Goal: Transaction & Acquisition: Obtain resource

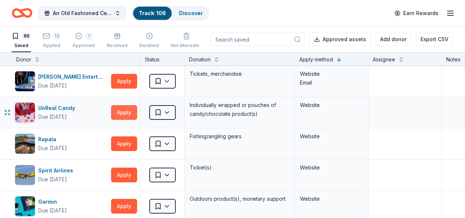
click at [133, 112] on button "Apply" at bounding box center [124, 112] width 26 height 15
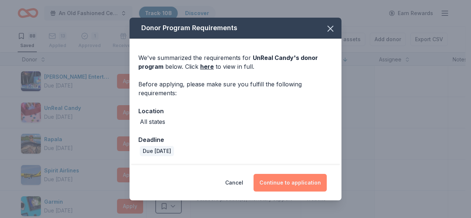
click at [276, 180] on button "Continue to application" at bounding box center [289, 183] width 73 height 18
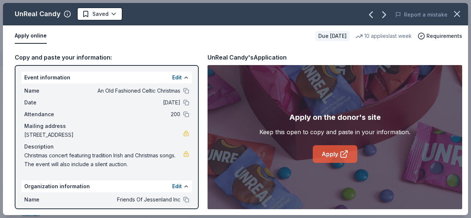
click at [333, 152] on link "Apply" at bounding box center [335, 154] width 44 height 18
click at [330, 151] on link "Apply" at bounding box center [335, 154] width 44 height 18
click at [112, 16] on html "An Old Fashioned Celtic Christmas Track · 108 Discover Earn Rewards 88 Saved 13…" at bounding box center [235, 109] width 471 height 218
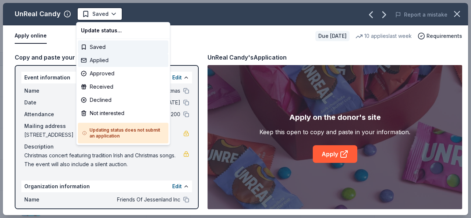
click at [104, 61] on div "Applied" at bounding box center [123, 60] width 90 height 13
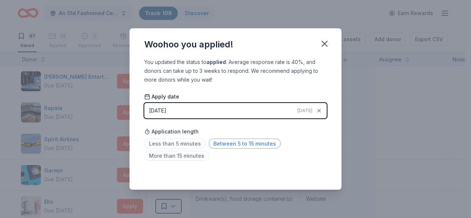
click at [241, 142] on span "Between 5 to 15 minutes" at bounding box center [244, 144] width 72 height 10
click at [326, 47] on icon "button" at bounding box center [324, 44] width 10 height 10
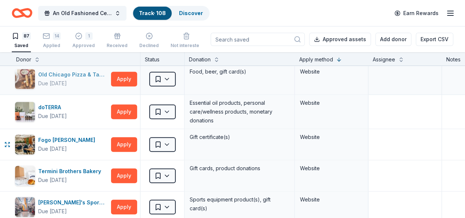
scroll to position [288, 0]
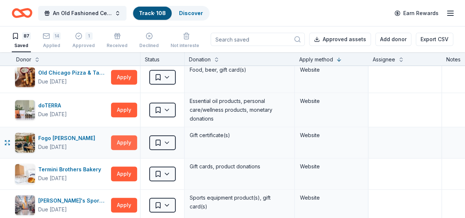
click at [133, 141] on button "Apply" at bounding box center [124, 142] width 26 height 15
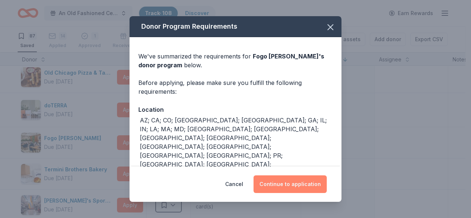
click at [288, 191] on button "Continue to application" at bounding box center [289, 184] width 73 height 18
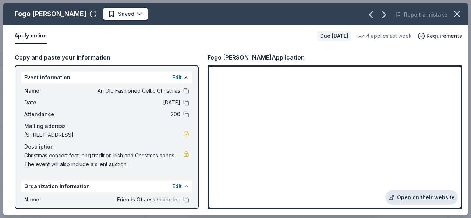
click at [419, 198] on link "Open on their website" at bounding box center [421, 197] width 72 height 15
click at [415, 197] on link "Open on their website" at bounding box center [421, 197] width 72 height 15
click at [106, 18] on html "An Old Fashioned Celtic Christmas Track · 108 Discover Earn Rewards 87 Saved 14…" at bounding box center [235, 109] width 471 height 218
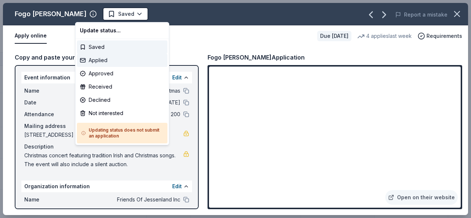
click at [106, 61] on div "Applied" at bounding box center [122, 60] width 90 height 13
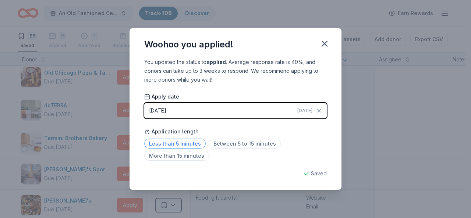
click at [185, 144] on span "Less than 5 minutes" at bounding box center [174, 144] width 61 height 10
click at [325, 44] on icon "button" at bounding box center [324, 43] width 5 height 5
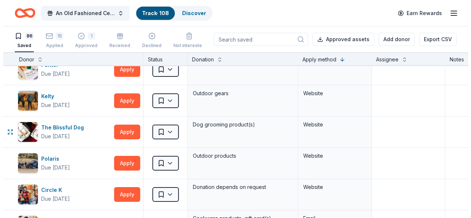
scroll to position [1299, 0]
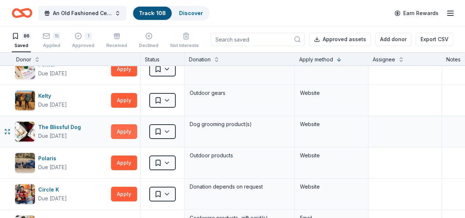
click at [137, 124] on button "Apply" at bounding box center [124, 131] width 26 height 15
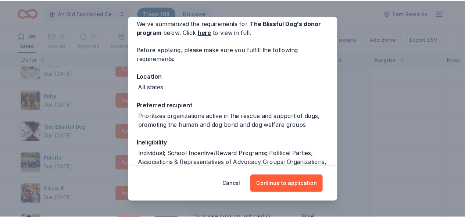
scroll to position [35, 0]
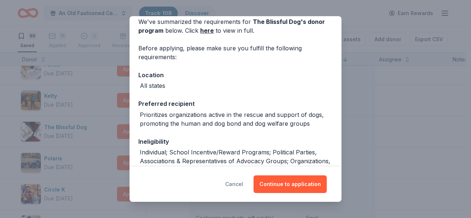
click at [236, 185] on button "Cancel" at bounding box center [234, 184] width 18 height 18
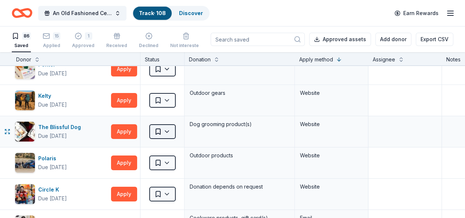
click at [176, 128] on html "An Old Fashioned Celtic Christmas Track · 108 Discover Earn Rewards 86 Saved 15…" at bounding box center [232, 109] width 465 height 218
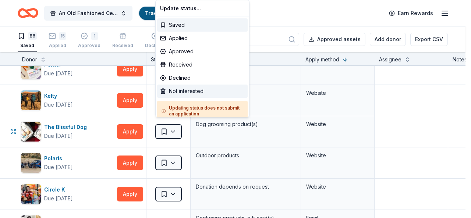
click at [180, 93] on div "Not interested" at bounding box center [202, 91] width 90 height 13
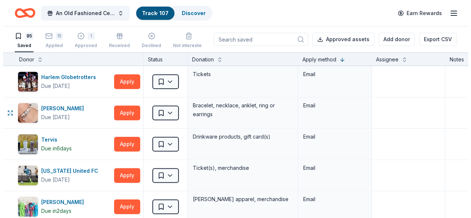
scroll to position [1818, 0]
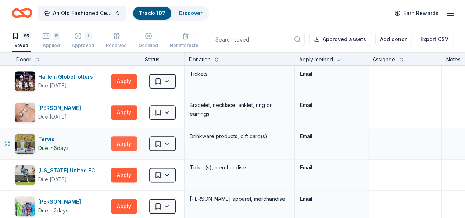
click at [131, 136] on button "Apply" at bounding box center [124, 143] width 26 height 15
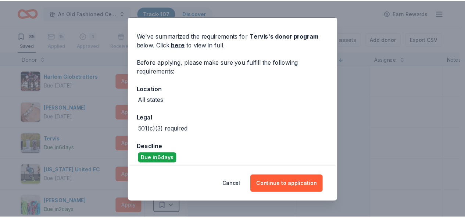
scroll to position [26, 0]
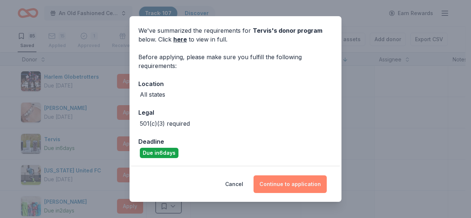
click at [284, 184] on button "Continue to application" at bounding box center [289, 184] width 73 height 18
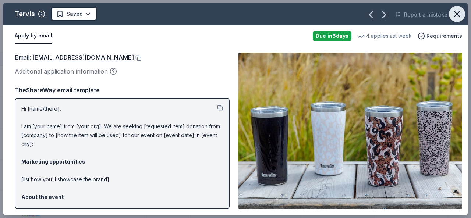
click at [455, 14] on icon "button" at bounding box center [456, 14] width 10 height 10
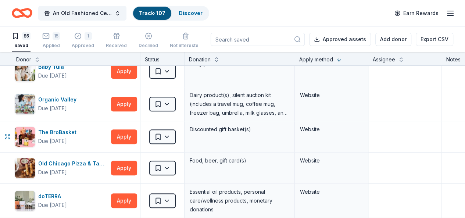
scroll to position [0, 0]
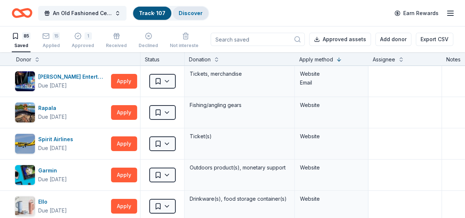
click at [197, 16] on div "Discover" at bounding box center [191, 13] width 36 height 13
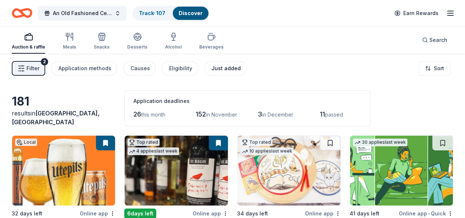
click at [221, 66] on div "Just added" at bounding box center [225, 68] width 29 height 9
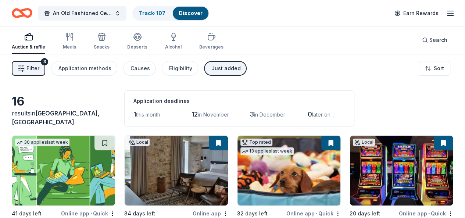
click at [234, 72] on div "Just added" at bounding box center [225, 68] width 29 height 9
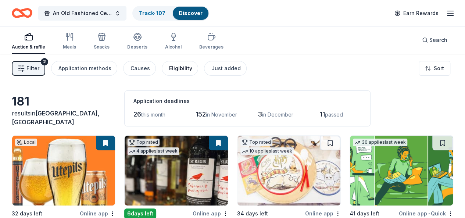
click at [185, 69] on div "Eligibility" at bounding box center [180, 68] width 23 height 9
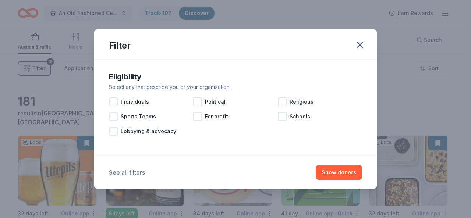
click at [130, 173] on button "See all filters" at bounding box center [127, 172] width 36 height 9
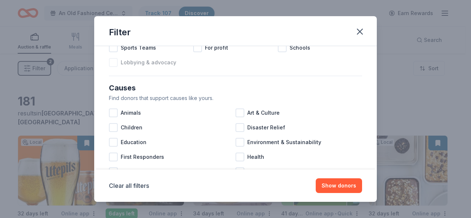
scroll to position [56, 0]
click at [238, 112] on div at bounding box center [239, 112] width 9 height 9
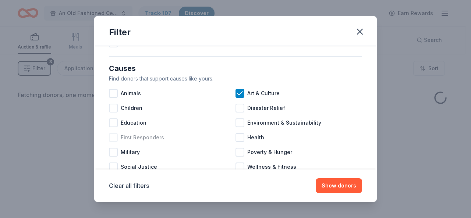
scroll to position [78, 0]
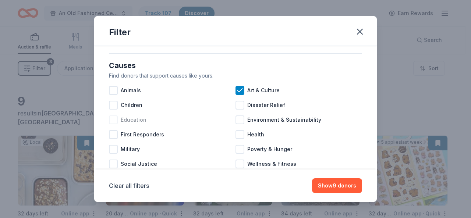
click at [113, 119] on div at bounding box center [113, 119] width 9 height 9
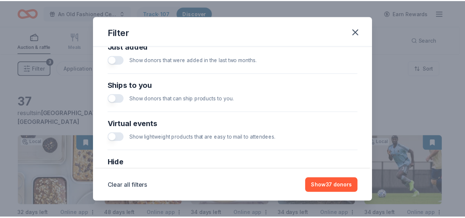
scroll to position [360, 0]
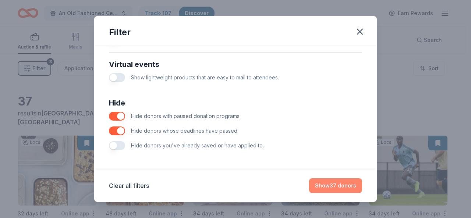
click at [326, 186] on button "Show 37 donors" at bounding box center [335, 185] width 53 height 15
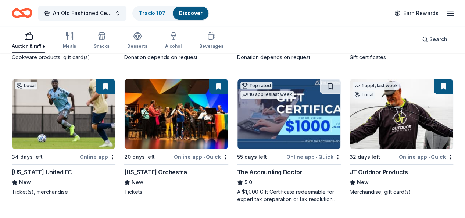
scroll to position [197, 0]
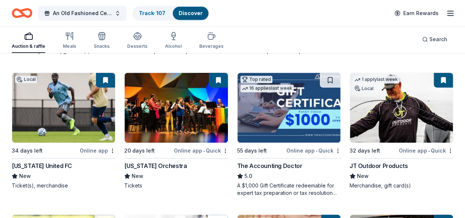
click at [228, 215] on button at bounding box center [217, 222] width 21 height 15
click at [115, 215] on button at bounding box center [104, 222] width 21 height 15
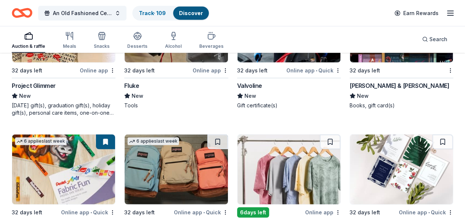
scroll to position [1026, 0]
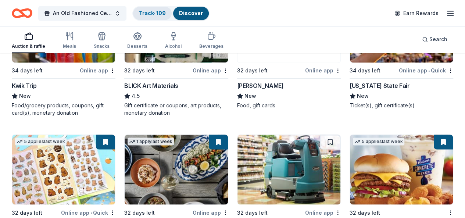
click at [162, 13] on link "Track · 109" at bounding box center [152, 13] width 27 height 6
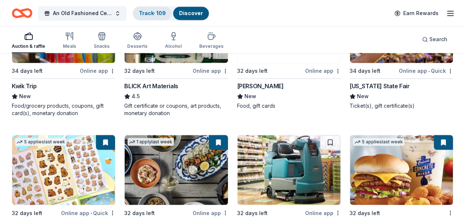
scroll to position [561, 0]
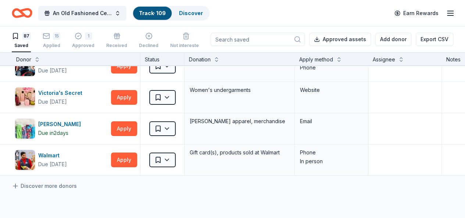
scroll to position [2613, 0]
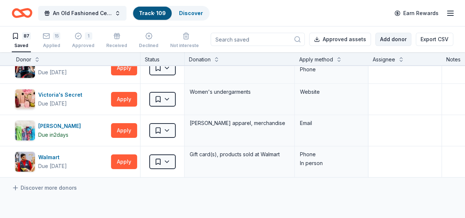
click at [387, 39] on button "Add donor" at bounding box center [393, 39] width 36 height 13
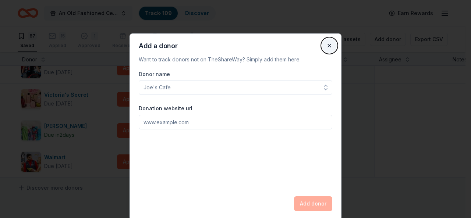
click at [327, 45] on button "Close" at bounding box center [329, 45] width 15 height 15
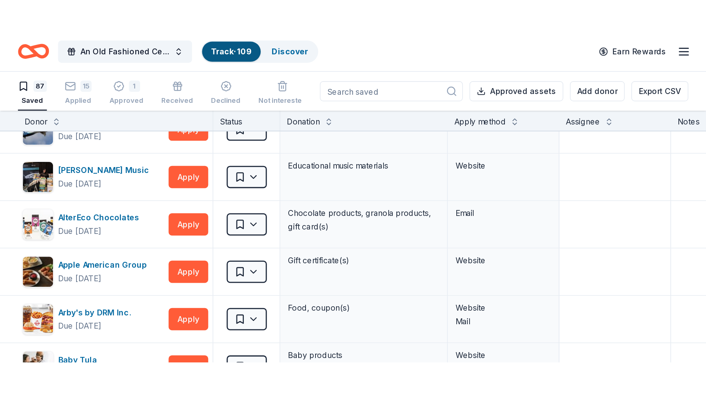
scroll to position [0, 0]
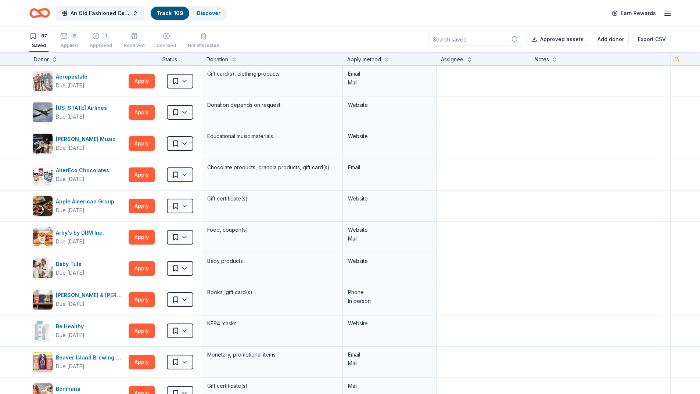
click at [37, 8] on icon "Home" at bounding box center [39, 12] width 21 height 17
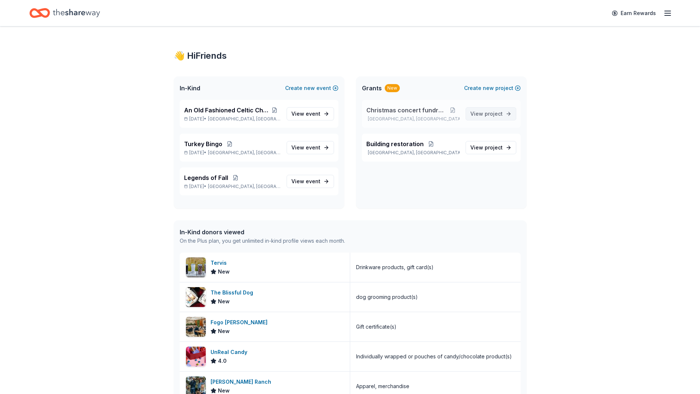
click at [465, 114] on span "View project" at bounding box center [487, 114] width 32 height 9
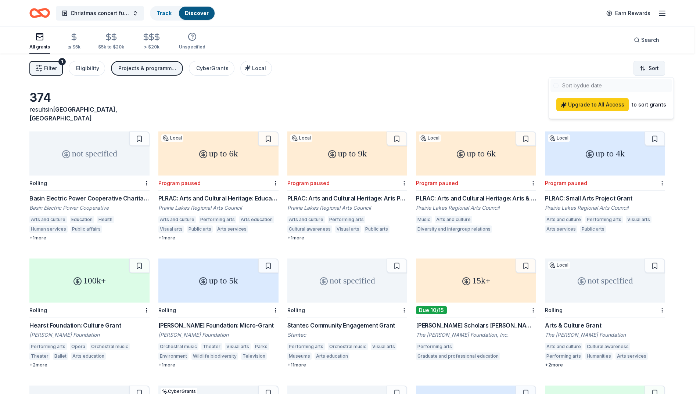
click at [465, 67] on html "Christmas concert fundraiser Track Discover Earn Rewards All grants ≤ $5k $5k t…" at bounding box center [350, 197] width 700 height 394
click at [454, 72] on html "Christmas concert fundraiser Track Discover Earn Rewards All grants ≤ $5k $5k t…" at bounding box center [350, 197] width 700 height 394
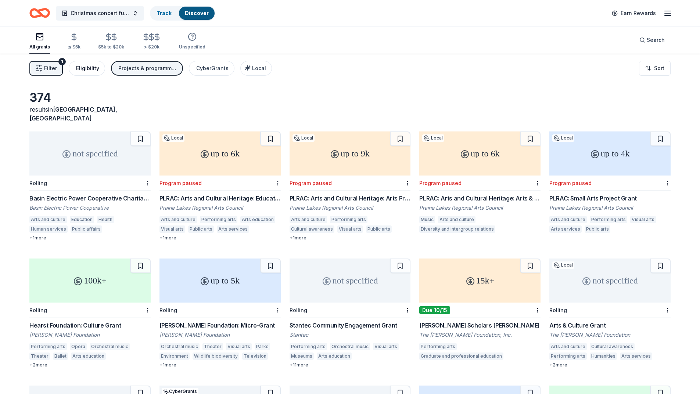
click at [90, 68] on div "Eligibility" at bounding box center [87, 68] width 23 height 9
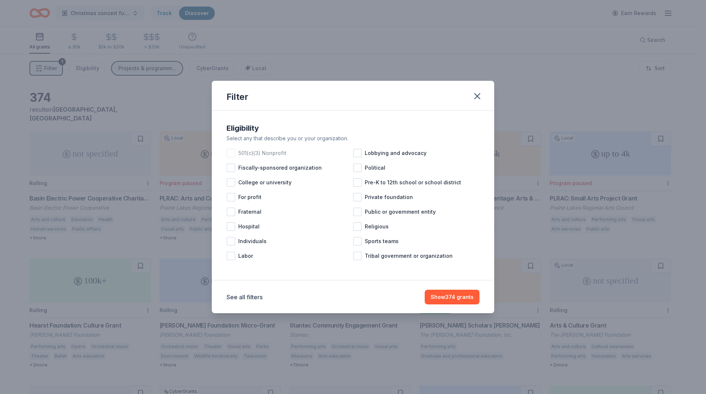
click at [232, 153] on div at bounding box center [230, 153] width 9 height 9
click at [251, 218] on button "See all filters" at bounding box center [244, 297] width 36 height 9
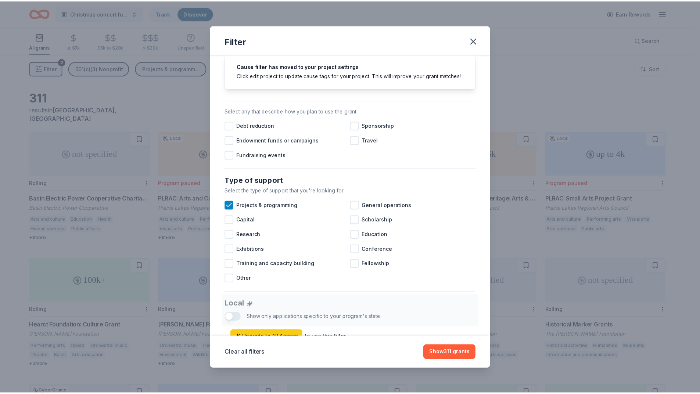
scroll to position [184, 0]
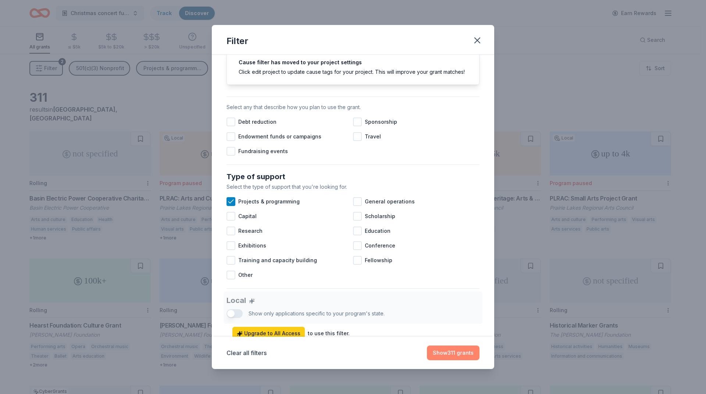
click at [433, 218] on button "Show 311 grants" at bounding box center [453, 353] width 53 height 15
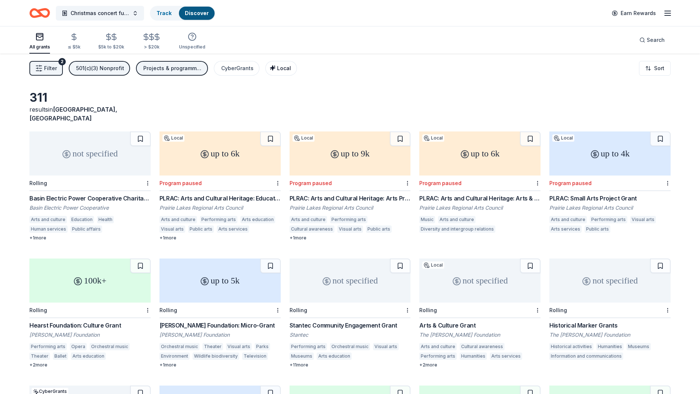
click at [286, 71] on span "Local" at bounding box center [284, 68] width 14 height 6
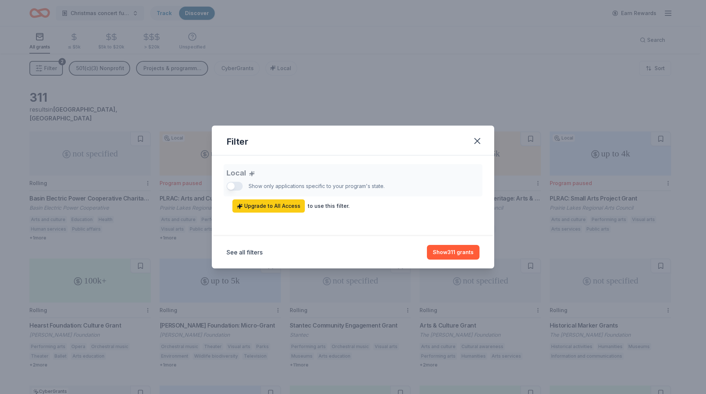
click at [228, 186] on div "Local Show only applications specific to your program's state. Upgrade to All A…" at bounding box center [352, 188] width 253 height 49
click at [441, 218] on button "Show 311 grants" at bounding box center [453, 252] width 53 height 15
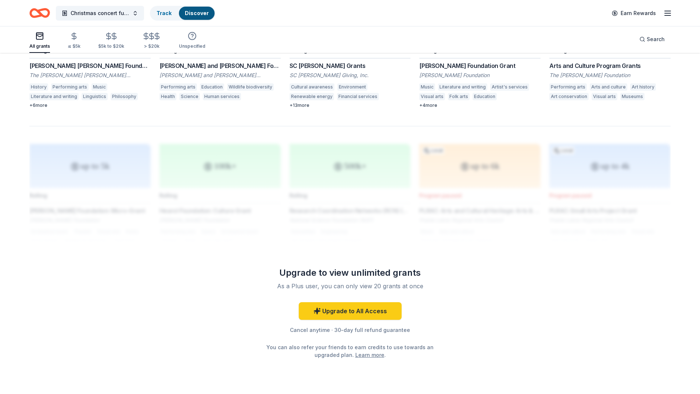
scroll to position [515, 0]
click at [347, 218] on link "Upgrade to All Access" at bounding box center [350, 311] width 103 height 18
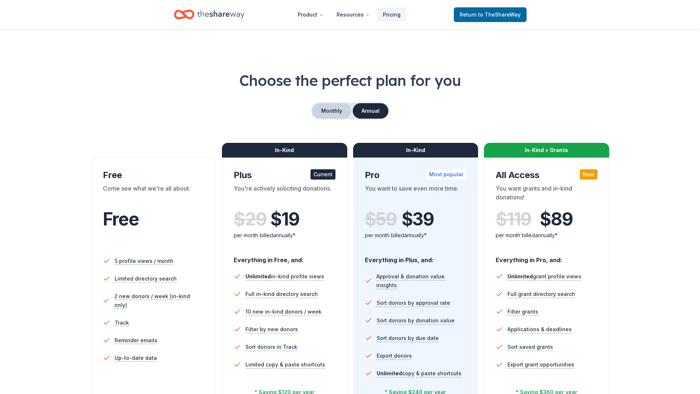
click at [332, 116] on button "Monthly" at bounding box center [331, 110] width 39 height 15
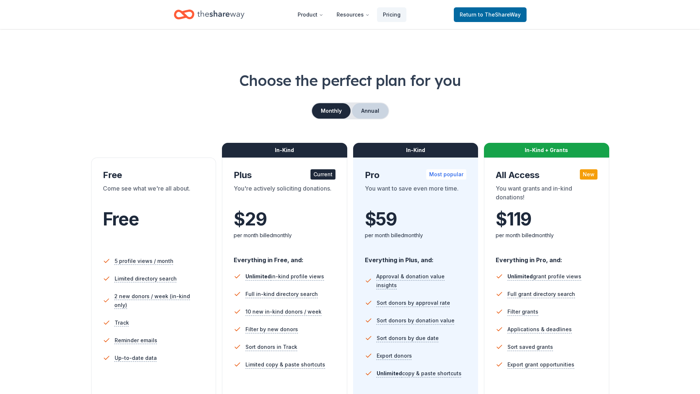
click at [375, 113] on button "Annual" at bounding box center [370, 110] width 36 height 15
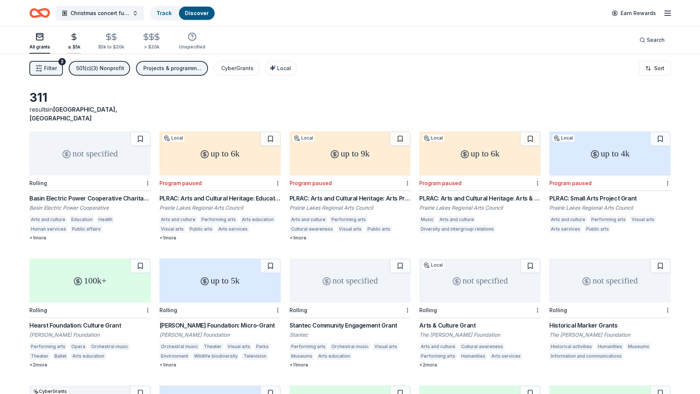
click at [75, 38] on icon "button" at bounding box center [74, 37] width 4 height 5
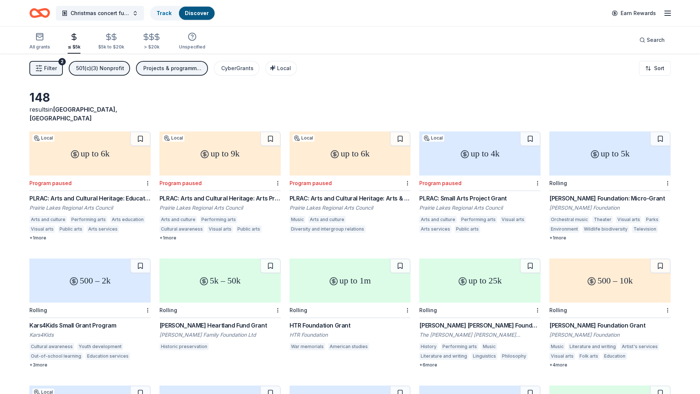
click at [465, 158] on div "up to 5k" at bounding box center [610, 154] width 121 height 44
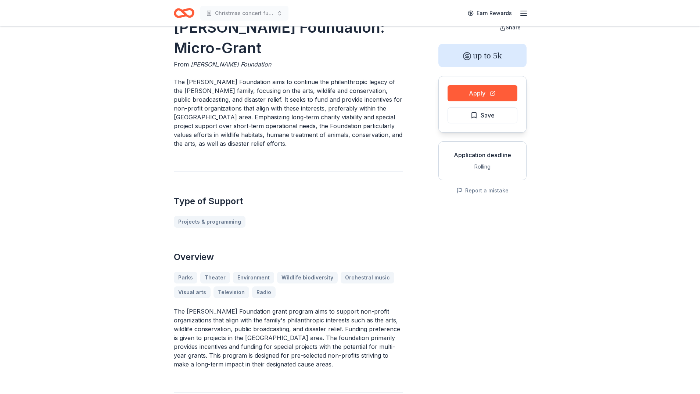
scroll to position [37, 0]
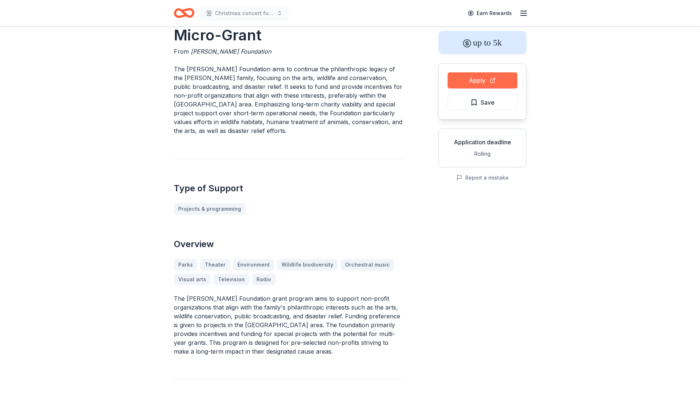
click at [488, 77] on button "Apply" at bounding box center [483, 80] width 70 height 16
